Goal: Task Accomplishment & Management: Use online tool/utility

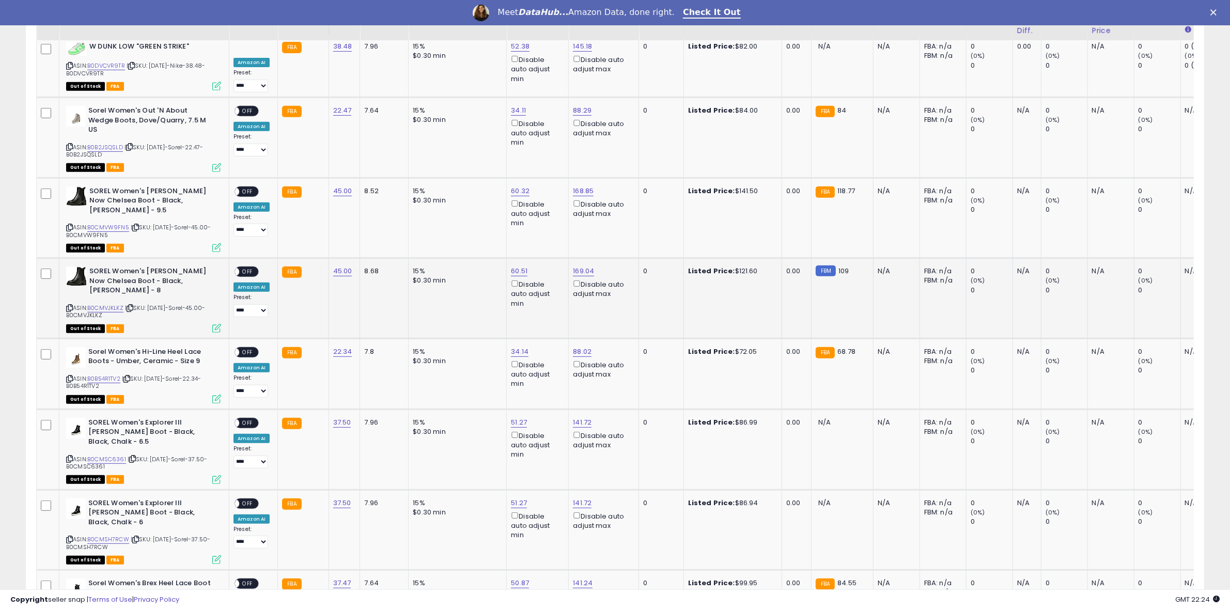
scroll to position [212, 685]
click at [236, 111] on span at bounding box center [234, 111] width 9 height 9
click at [582, 111] on link "88.29" at bounding box center [582, 110] width 19 height 10
drag, startPoint x: 553, startPoint y: 75, endPoint x: 340, endPoint y: 73, distance: 213.4
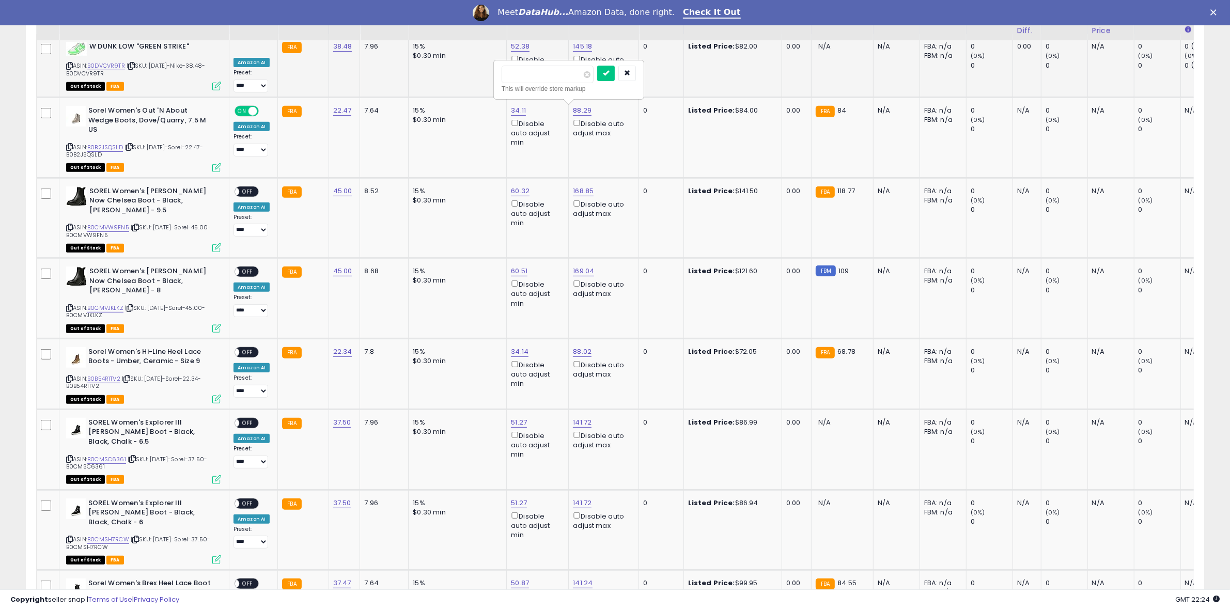
type input "**"
click button "submit" at bounding box center [606, 73] width 18 height 15
click at [251, 187] on span "OFF" at bounding box center [247, 191] width 17 height 9
click at [254, 268] on span "OFF" at bounding box center [247, 272] width 17 height 9
click at [248, 348] on span "OFF" at bounding box center [247, 352] width 17 height 9
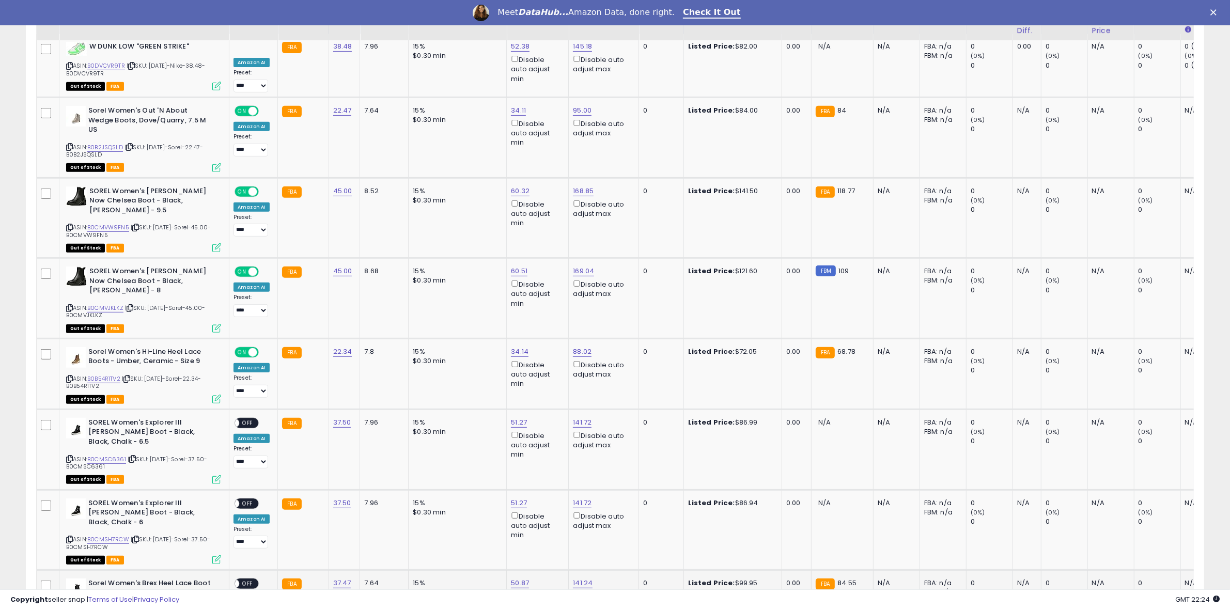
click at [248, 580] on span "OFF" at bounding box center [247, 584] width 17 height 9
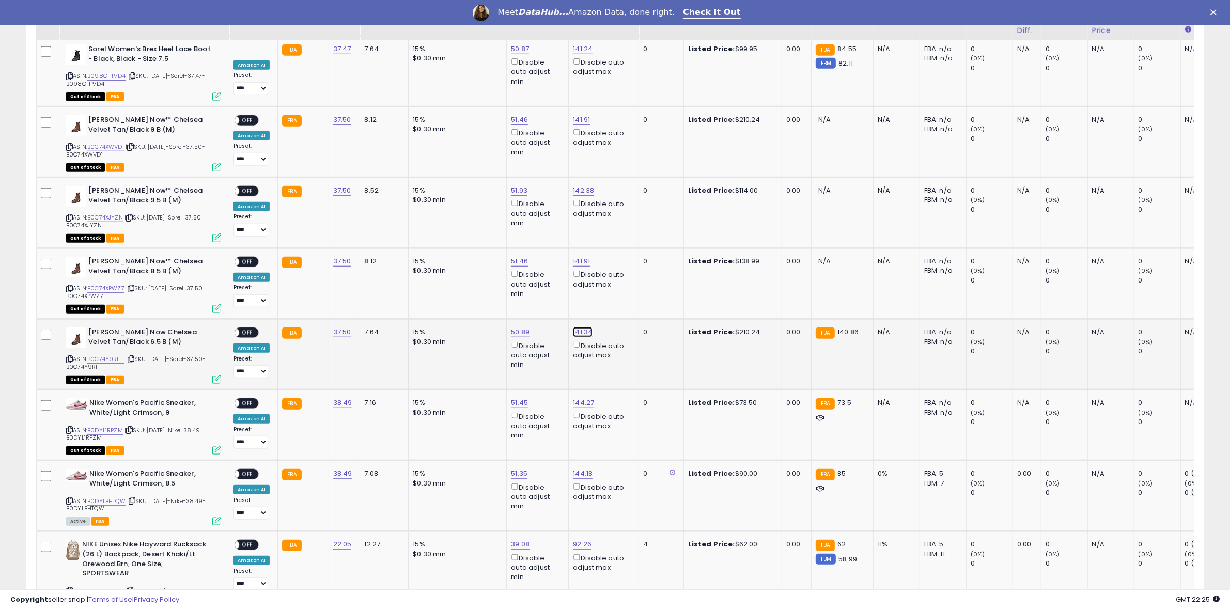
click at [582, 327] on link "141.34" at bounding box center [583, 332] width 20 height 10
drag, startPoint x: 561, startPoint y: 266, endPoint x: 329, endPoint y: 247, distance: 232.8
click at [329, 247] on tbody "**********" at bounding box center [775, 457] width 1476 height 1914
type input "***"
click button "submit" at bounding box center [606, 263] width 18 height 15
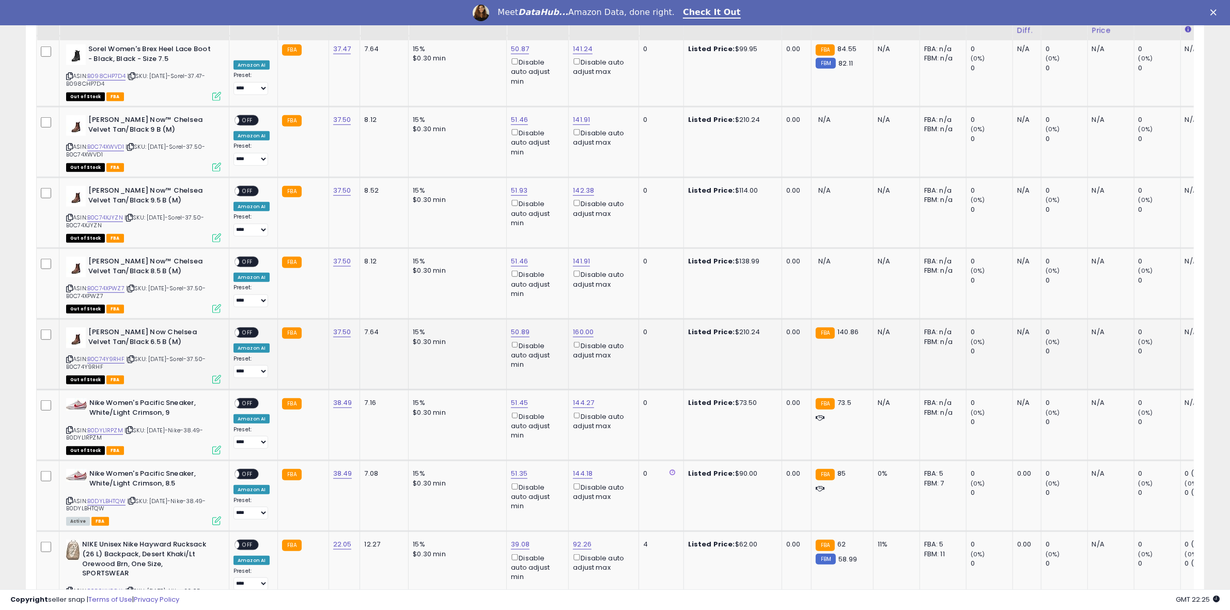
click at [249, 329] on span "OFF" at bounding box center [247, 333] width 17 height 9
click at [249, 399] on span "OFF" at bounding box center [247, 403] width 17 height 9
click at [247, 470] on span "OFF" at bounding box center [247, 474] width 17 height 9
click at [247, 541] on span "OFF" at bounding box center [247, 545] width 17 height 9
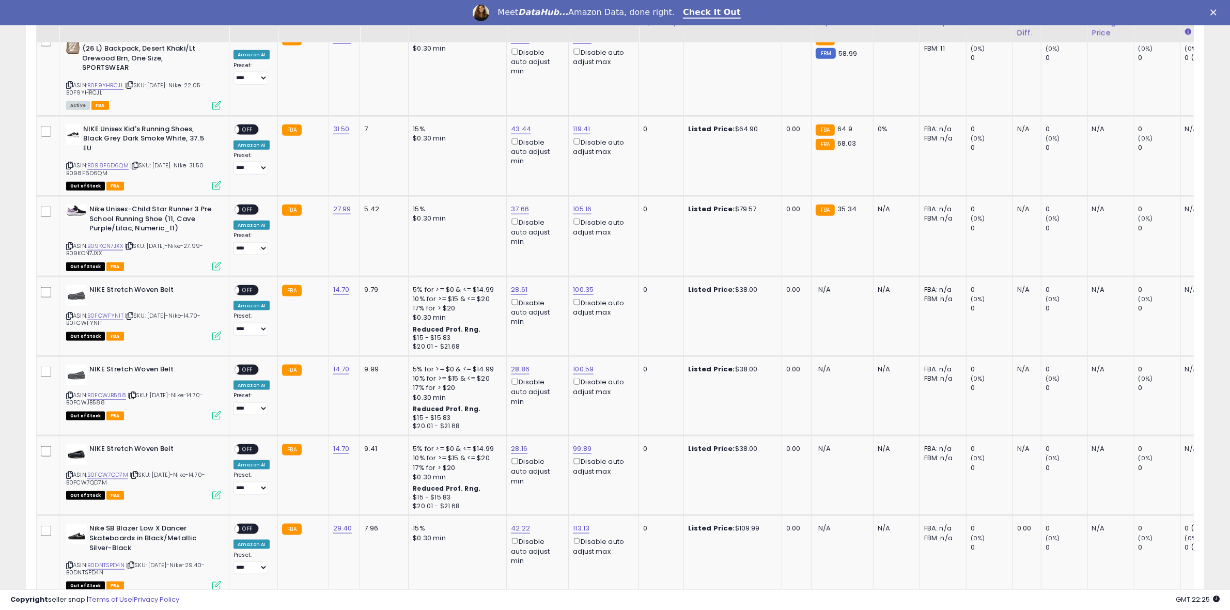
scroll to position [1579, 0]
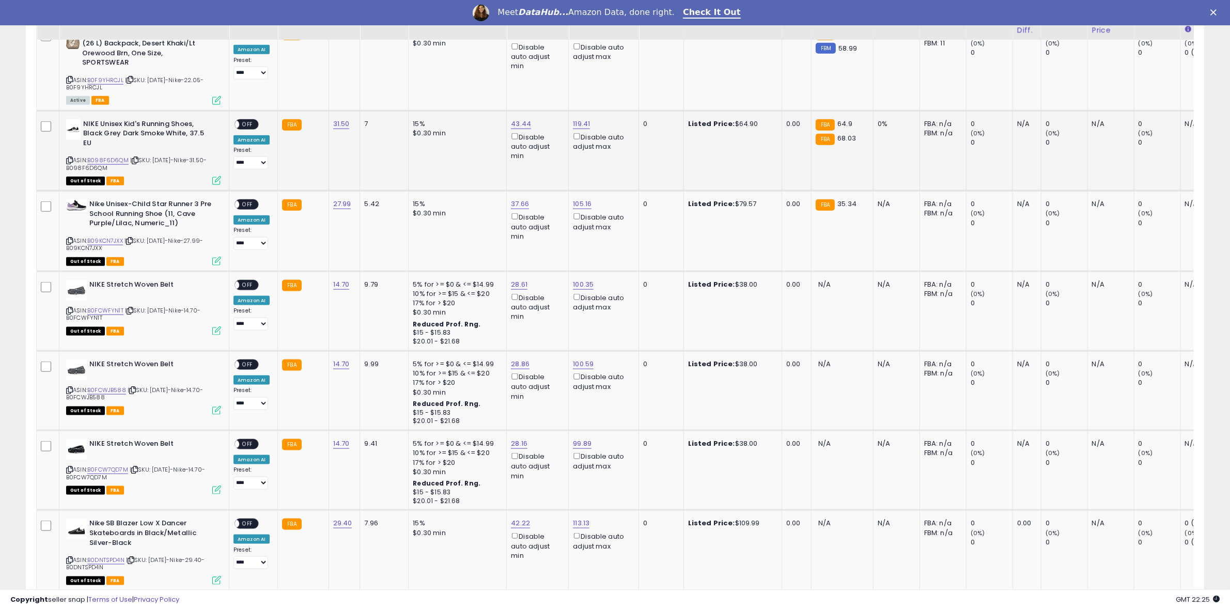
click at [247, 120] on span "OFF" at bounding box center [247, 124] width 17 height 9
click at [247, 200] on span "OFF" at bounding box center [247, 204] width 17 height 9
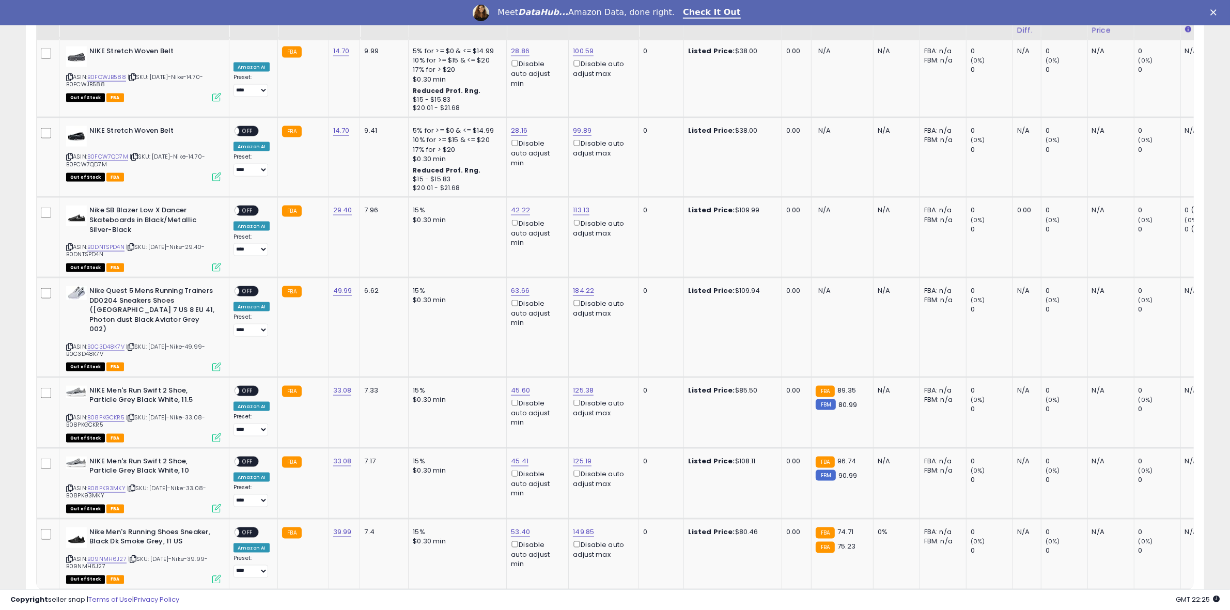
scroll to position [1928, 0]
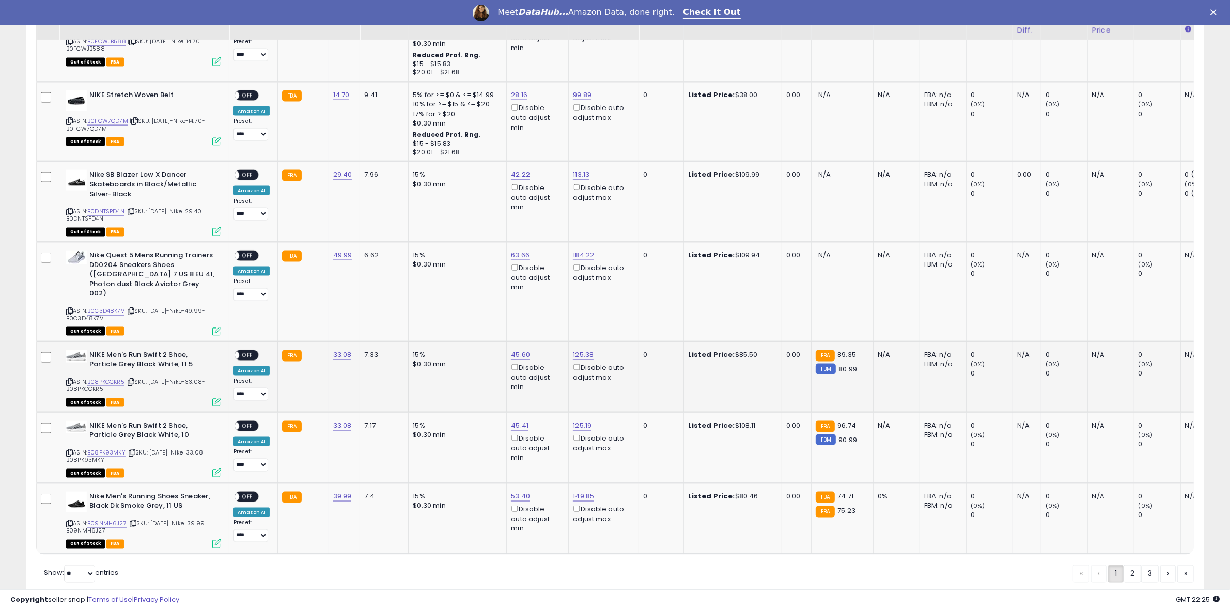
click at [246, 351] on span "OFF" at bounding box center [247, 355] width 17 height 9
click at [237, 422] on span at bounding box center [234, 426] width 9 height 9
click at [245, 492] on span "OFF" at bounding box center [247, 496] width 17 height 9
click at [1141, 565] on link "3" at bounding box center [1150, 574] width 18 height 18
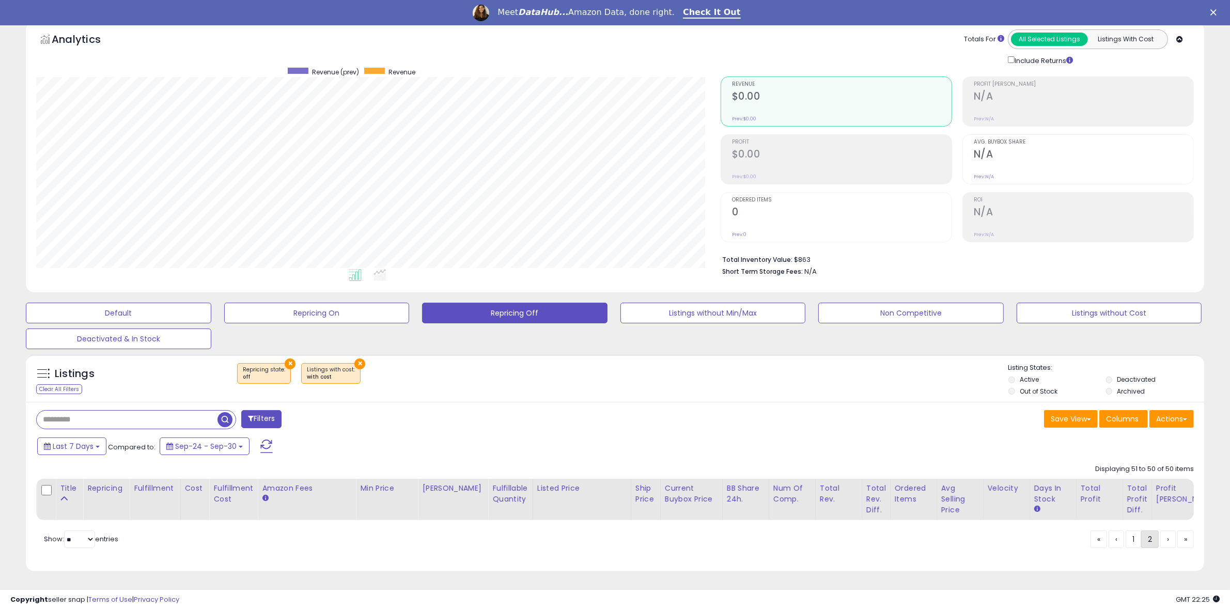
click at [1143, 537] on link "2" at bounding box center [1150, 540] width 18 height 18
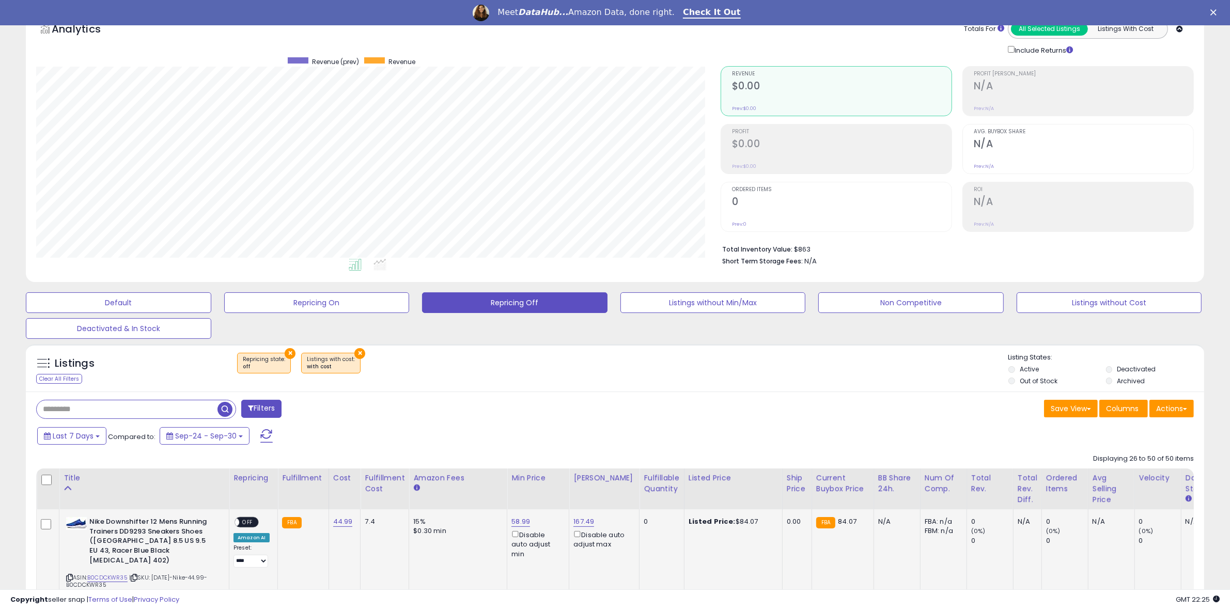
click at [253, 523] on span "OFF" at bounding box center [247, 522] width 17 height 9
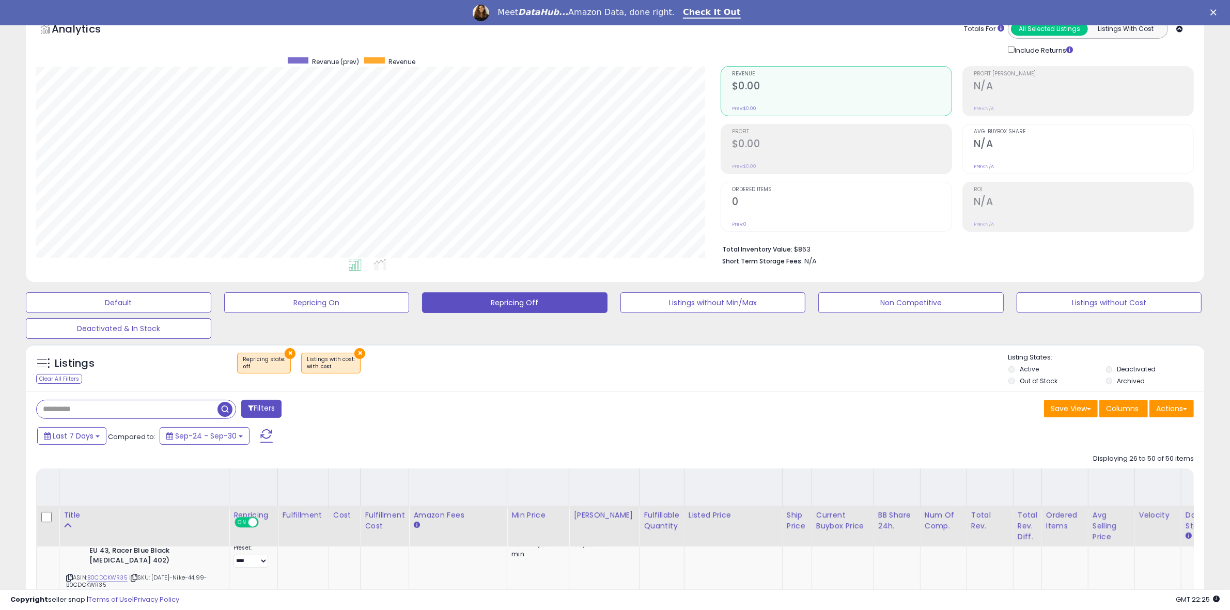
scroll to position [593, 0]
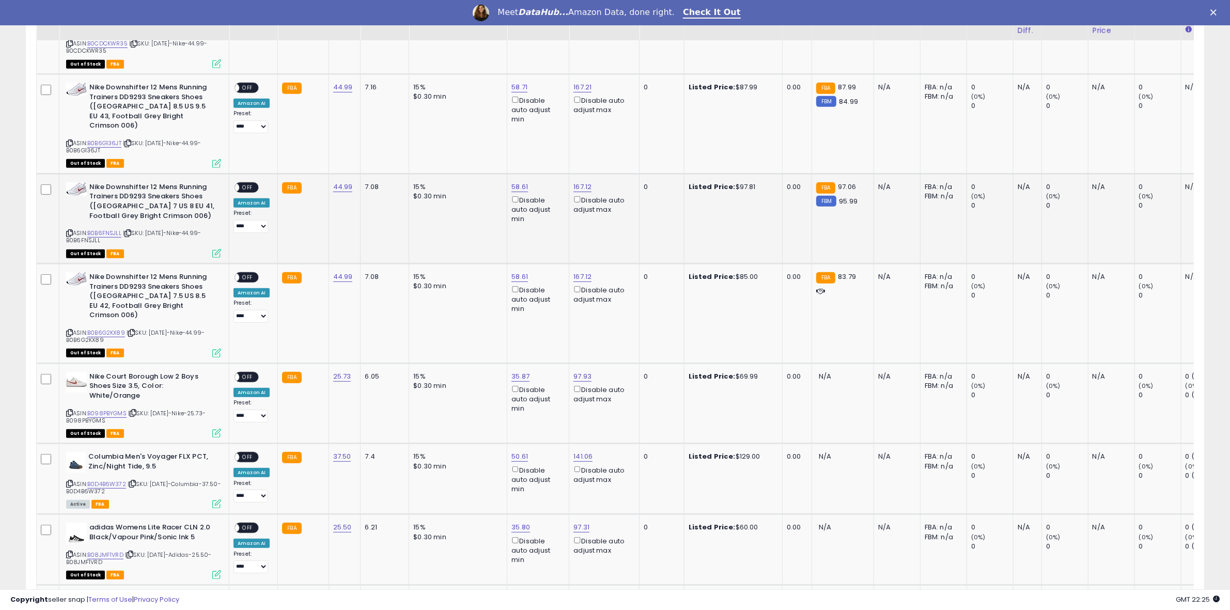
click at [241, 183] on span "OFF" at bounding box center [247, 187] width 17 height 9
click at [248, 273] on span "OFF" at bounding box center [247, 277] width 17 height 9
click at [251, 84] on span "OFF" at bounding box center [247, 88] width 17 height 9
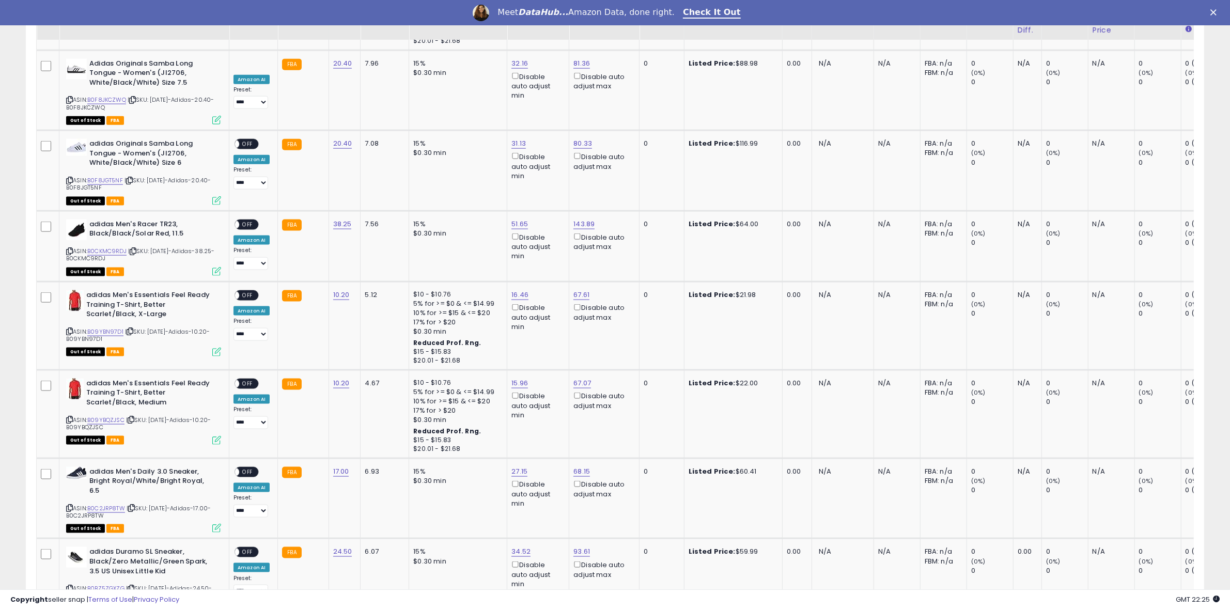
scroll to position [2108, 0]
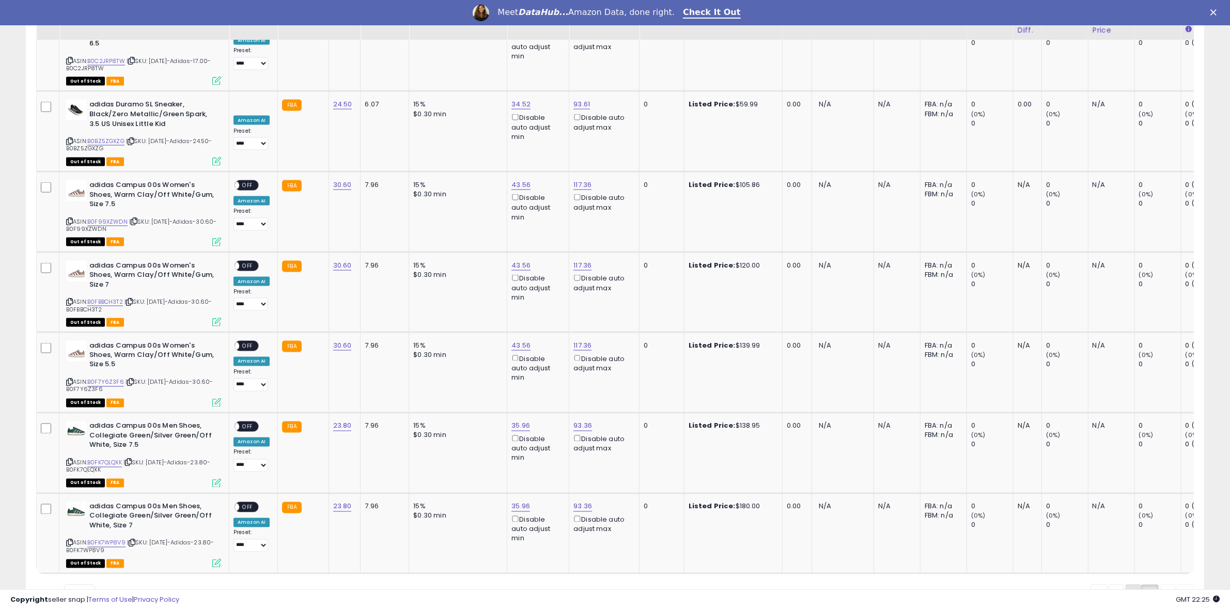
click at [1135, 585] on link "1" at bounding box center [1133, 594] width 15 height 18
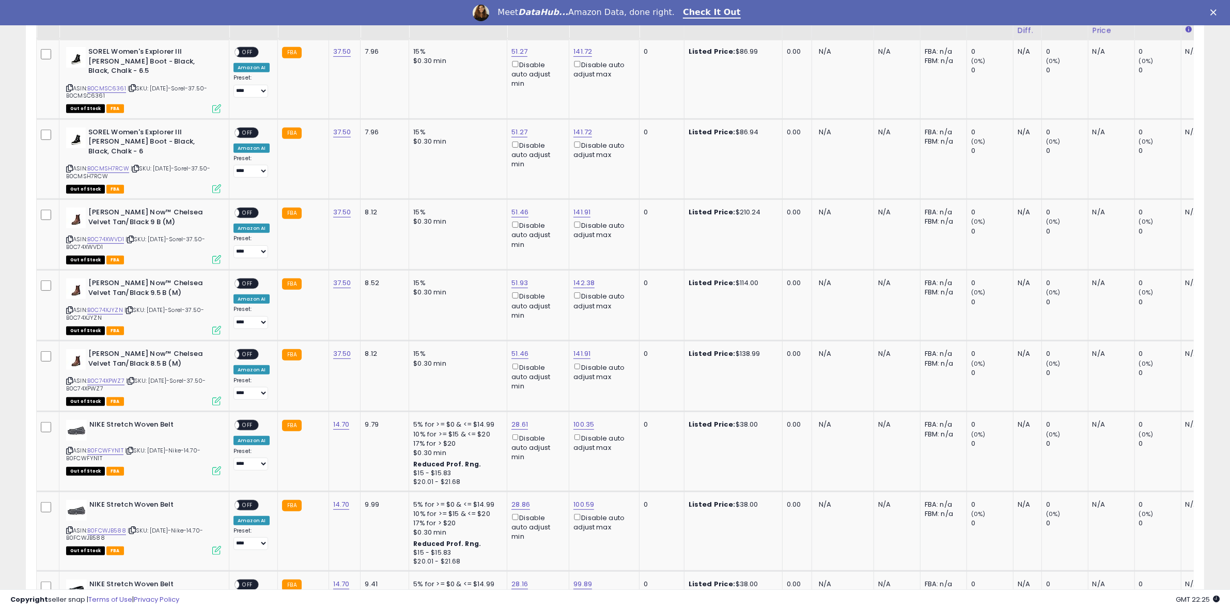
scroll to position [1127, 0]
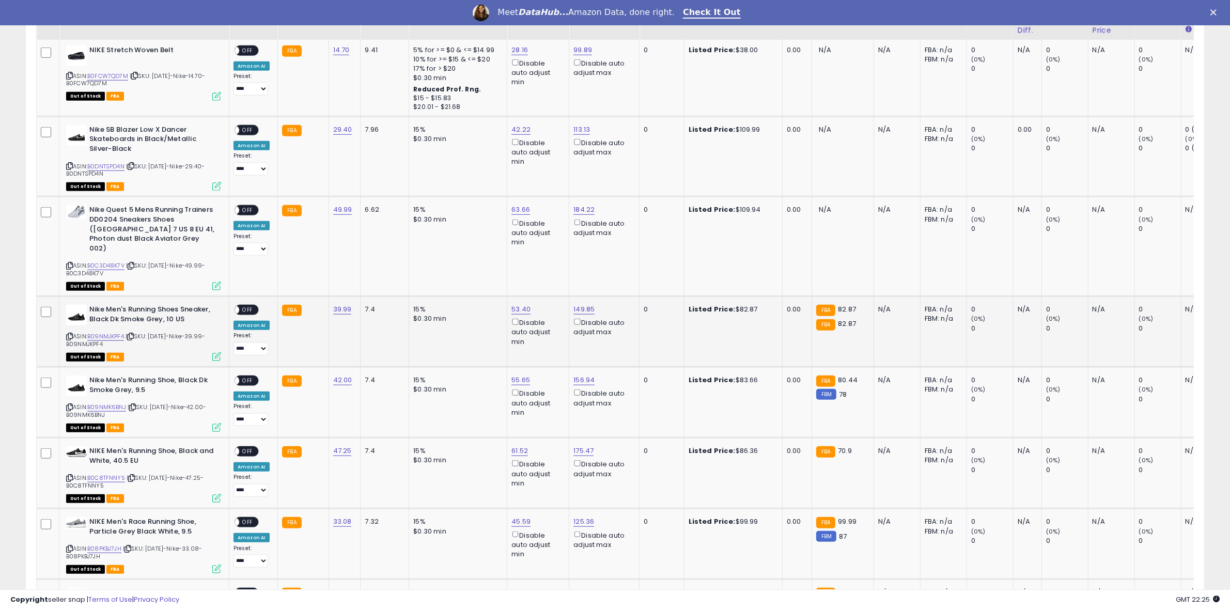
click at [249, 306] on span "OFF" at bounding box center [247, 310] width 17 height 9
click at [245, 377] on span "OFF" at bounding box center [247, 381] width 17 height 9
click at [245, 447] on span "OFF" at bounding box center [247, 451] width 17 height 9
click at [251, 518] on span "OFF" at bounding box center [247, 522] width 17 height 9
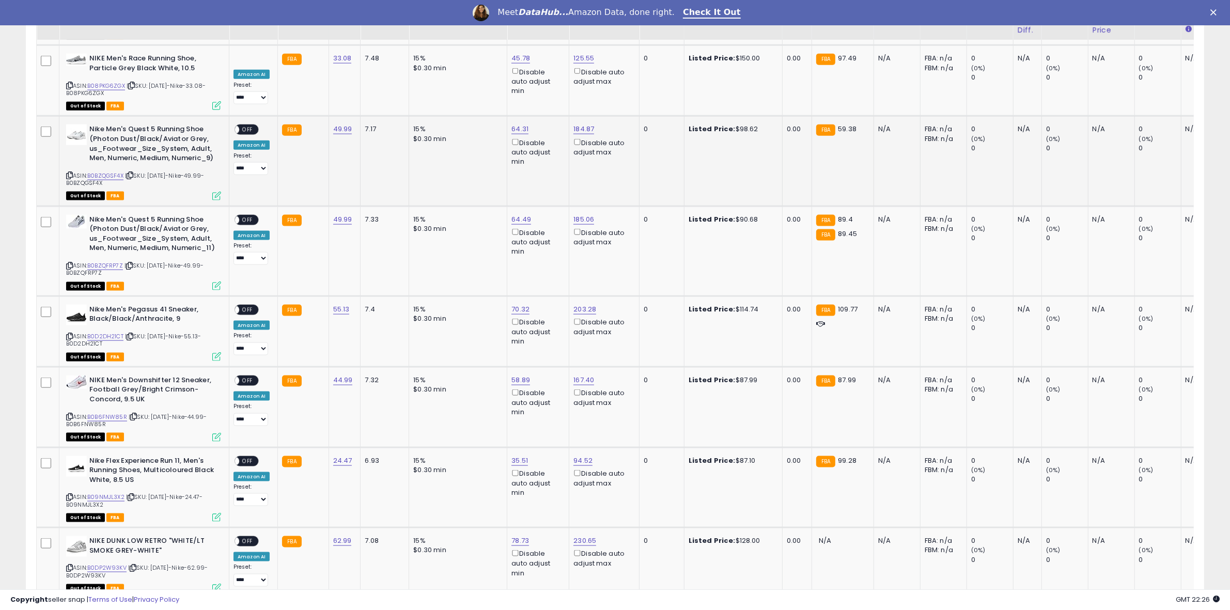
drag, startPoint x: 250, startPoint y: 117, endPoint x: 260, endPoint y: 117, distance: 10.3
click at [250, 126] on span "OFF" at bounding box center [247, 130] width 17 height 9
click at [253, 215] on span "OFF" at bounding box center [247, 219] width 17 height 9
click at [252, 314] on span "OFF" at bounding box center [247, 309] width 17 height 9
click at [249, 385] on span "OFF" at bounding box center [247, 380] width 17 height 9
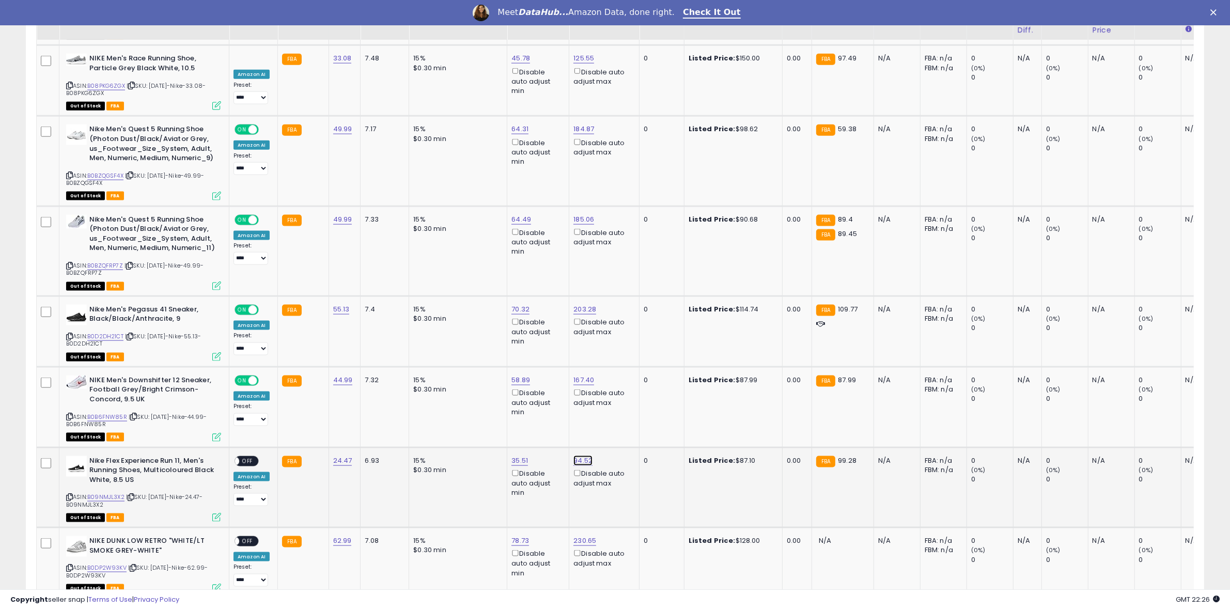
click at [577, 463] on link "94.52" at bounding box center [582, 461] width 19 height 10
drag, startPoint x: 572, startPoint y: 430, endPoint x: 389, endPoint y: 405, distance: 185.7
type input "***"
click button "submit" at bounding box center [606, 427] width 18 height 15
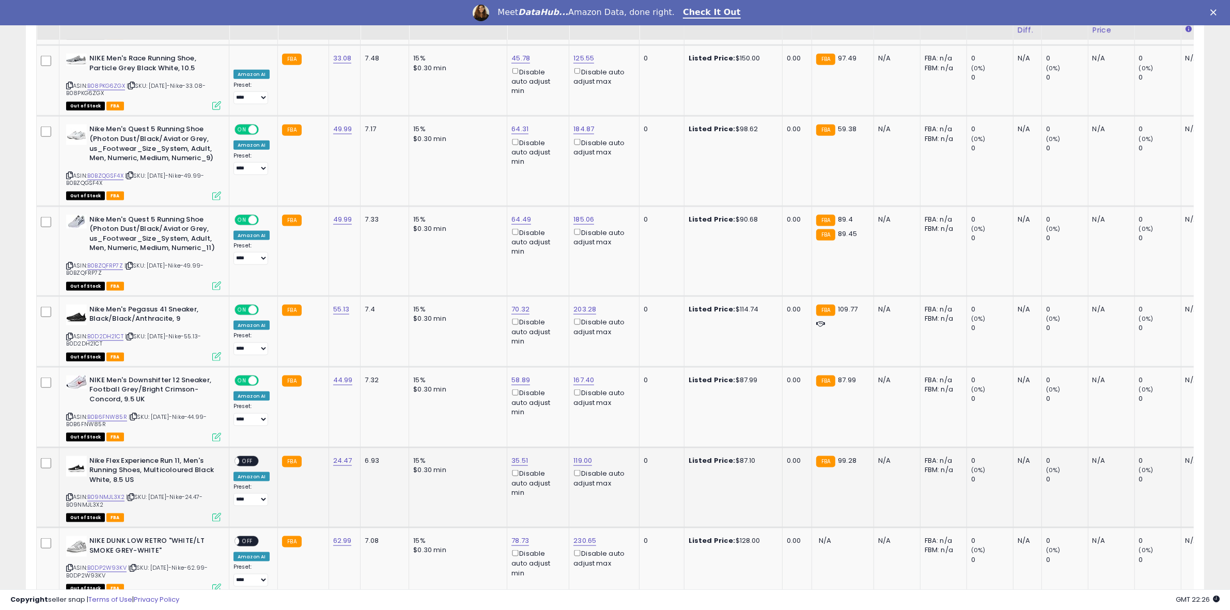
click at [243, 465] on span "OFF" at bounding box center [247, 461] width 17 height 9
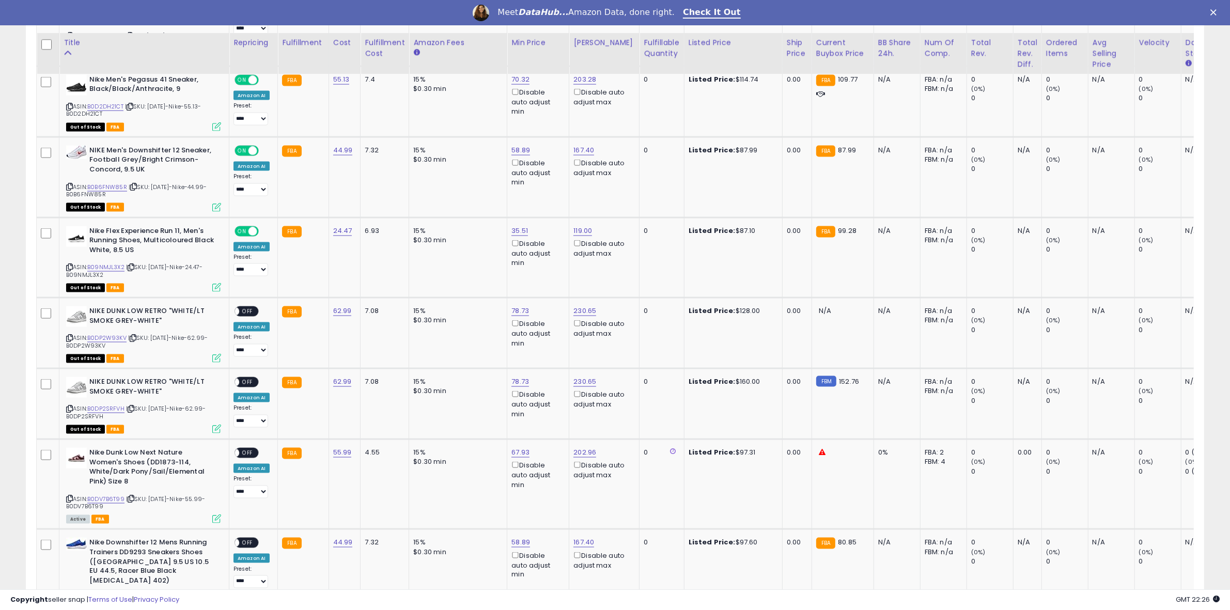
scroll to position [2005, 0]
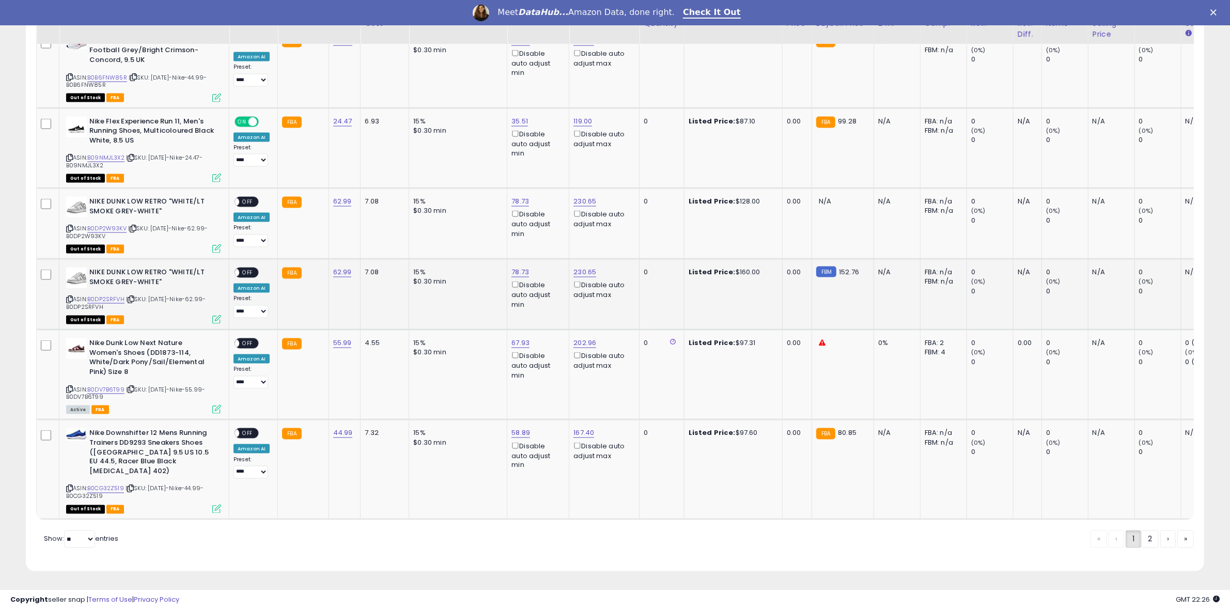
click at [250, 273] on span "OFF" at bounding box center [247, 273] width 17 height 9
click at [249, 345] on span "OFF" at bounding box center [247, 343] width 17 height 9
click at [108, 386] on link "B0DV7B6T99" at bounding box center [105, 389] width 37 height 9
click at [249, 437] on span "OFF" at bounding box center [247, 433] width 17 height 9
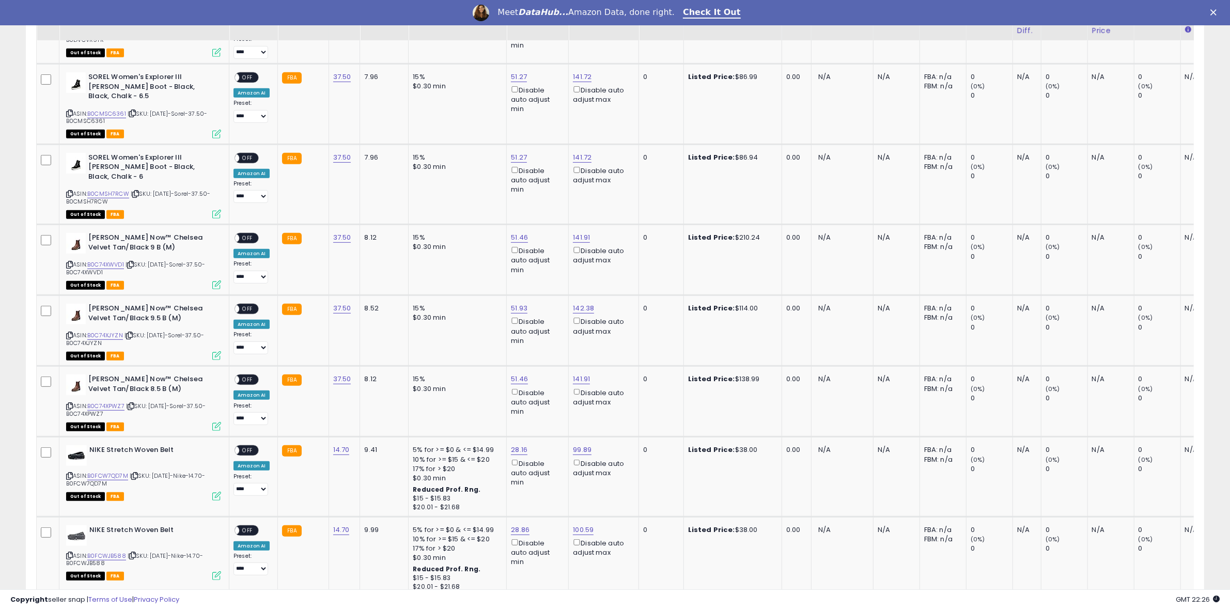
scroll to position [1101, 0]
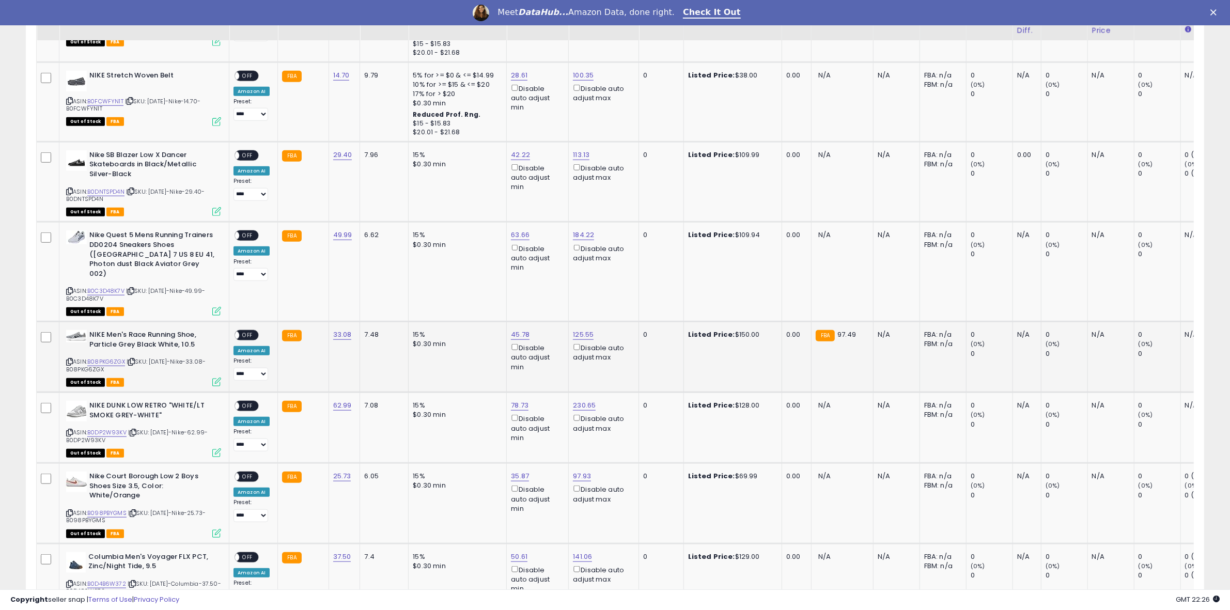
click at [252, 331] on span "OFF" at bounding box center [247, 335] width 17 height 9
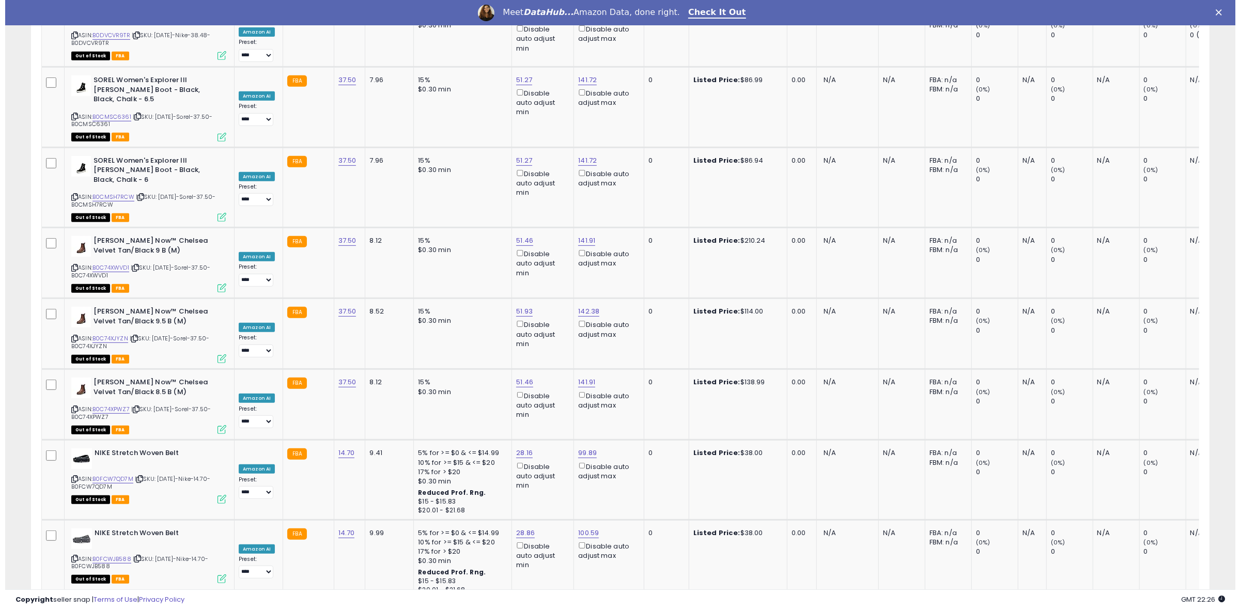
scroll to position [0, 0]
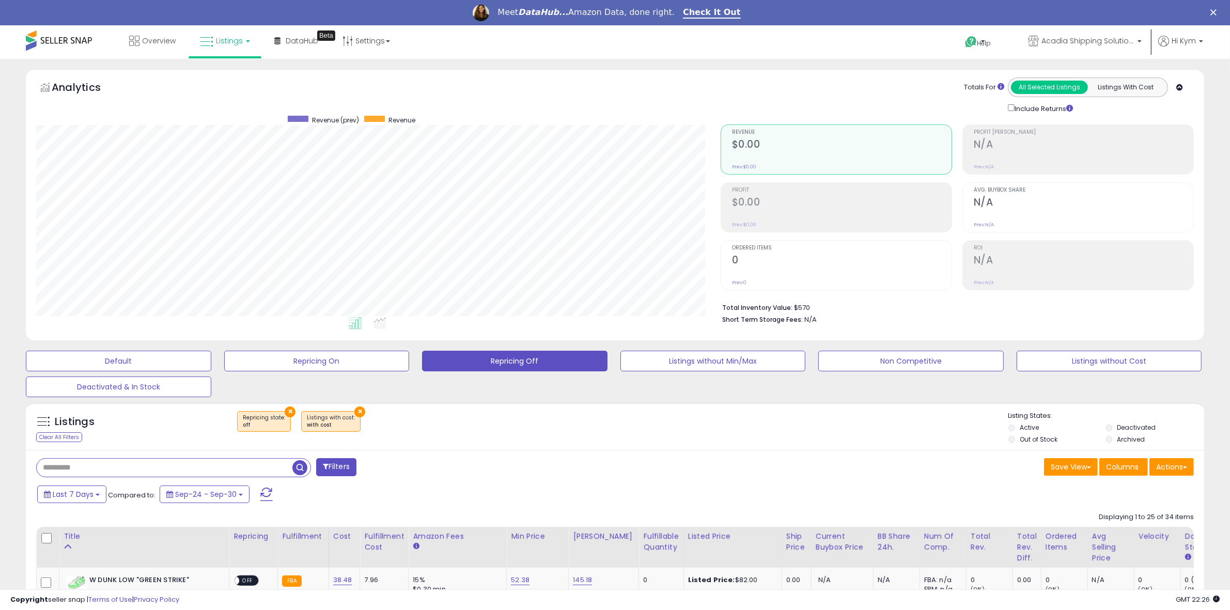
click at [151, 467] on input "text" at bounding box center [165, 468] width 256 height 18
paste input "**********"
type input "**********"
click at [372, 467] on button "Filters" at bounding box center [375, 467] width 40 height 18
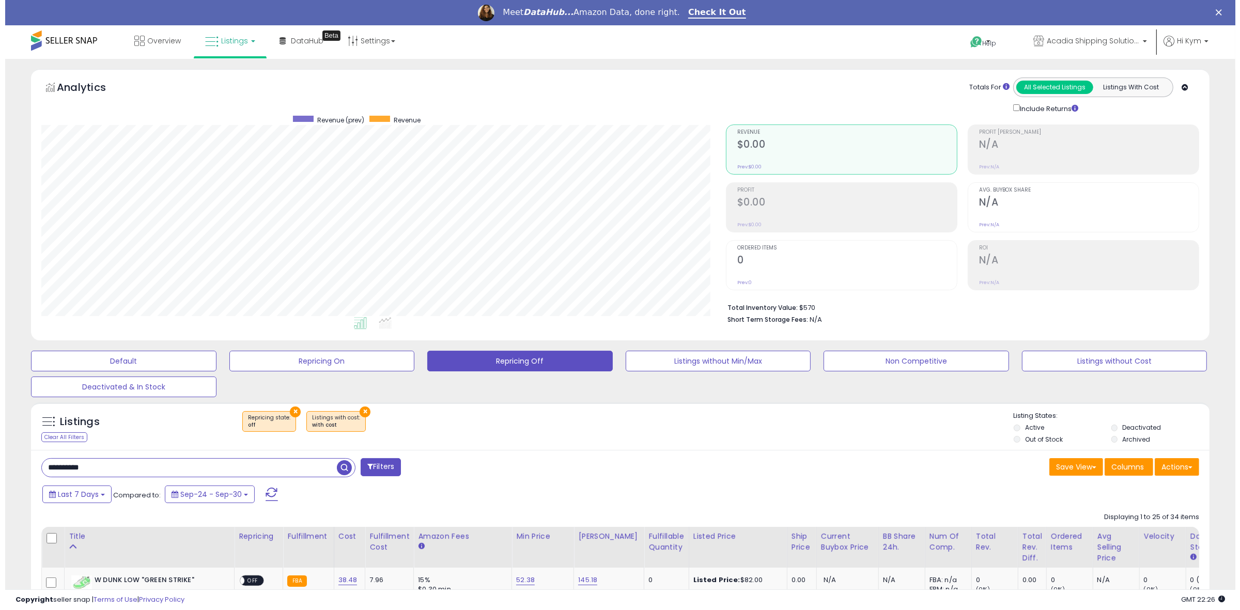
scroll to position [212, 690]
